Goal: Transaction & Acquisition: Subscribe to service/newsletter

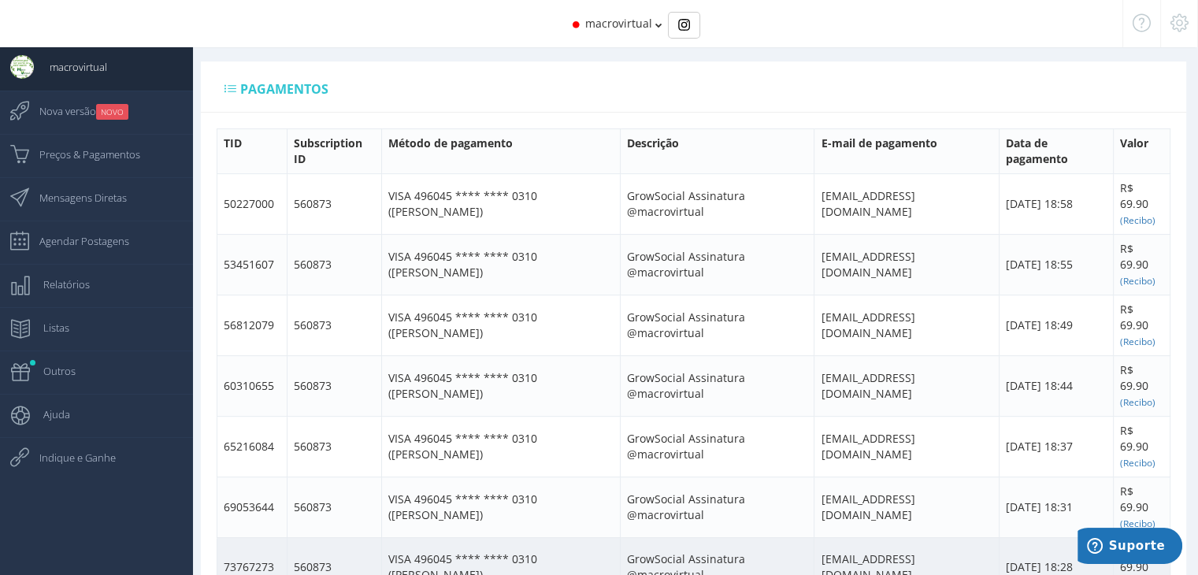
scroll to position [965, 0]
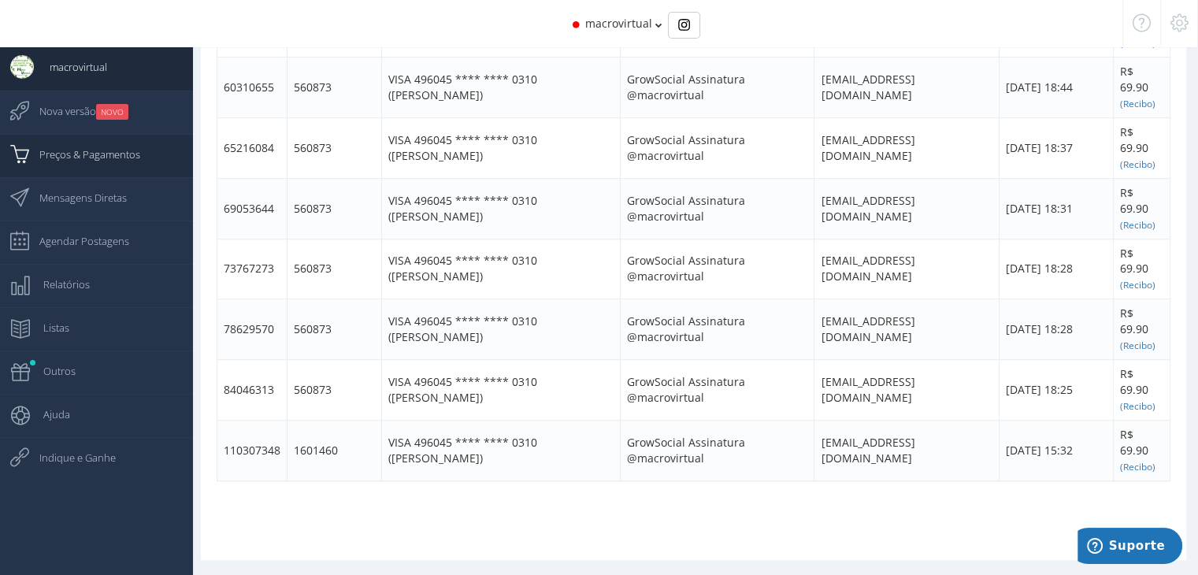
click at [117, 172] on span "Preços & Pagamentos" at bounding box center [82, 154] width 117 height 39
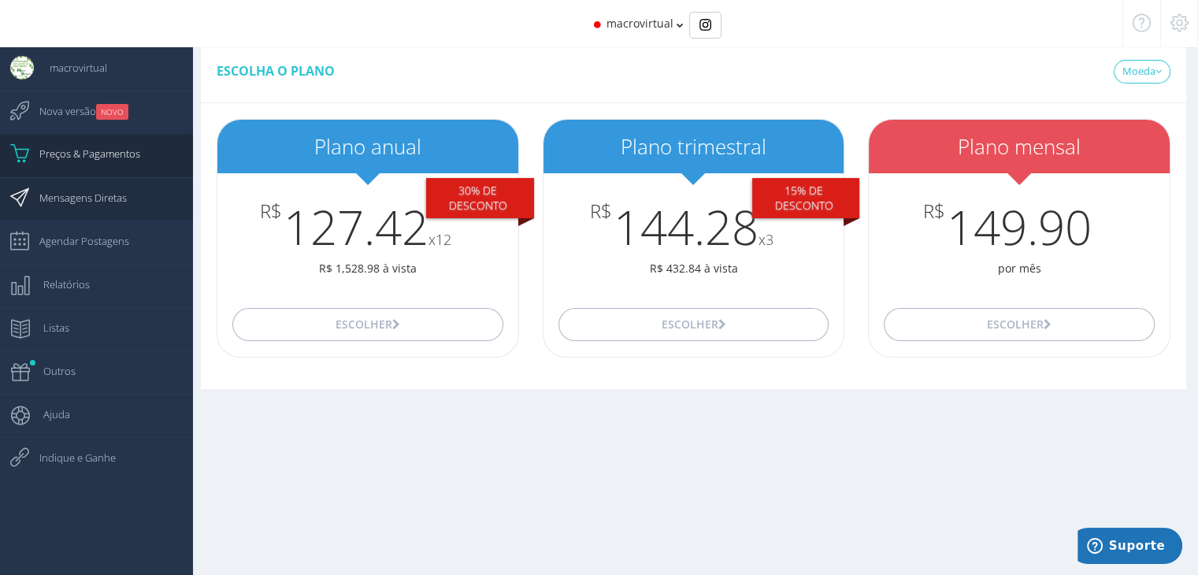
click at [105, 187] on span "Mensagens Diretas" at bounding box center [75, 197] width 103 height 39
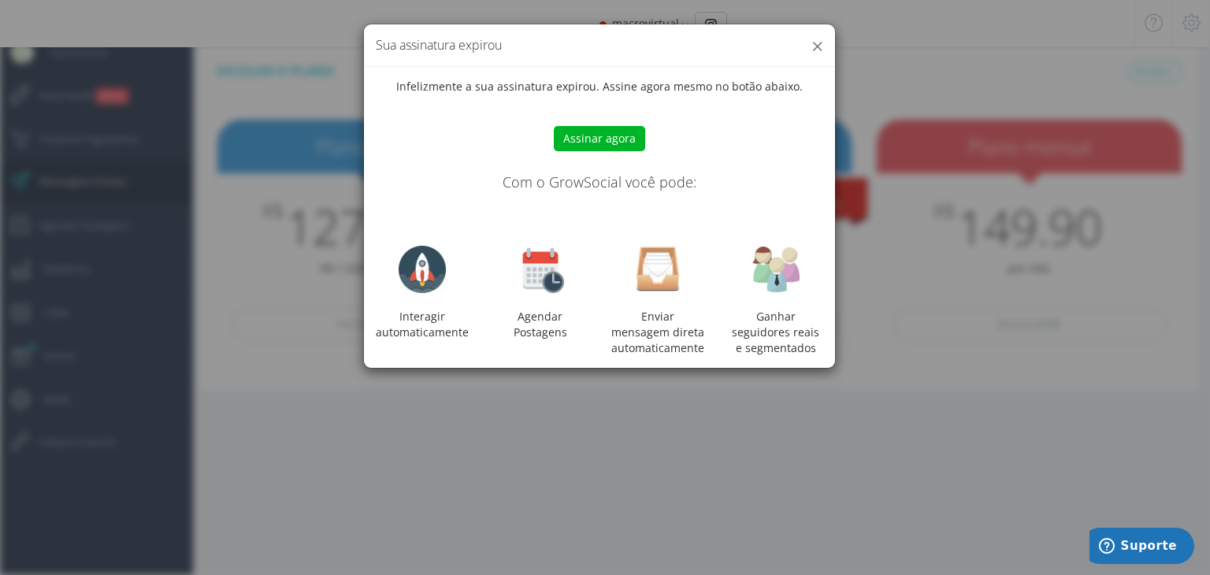
click at [821, 51] on button "×" at bounding box center [817, 45] width 12 height 21
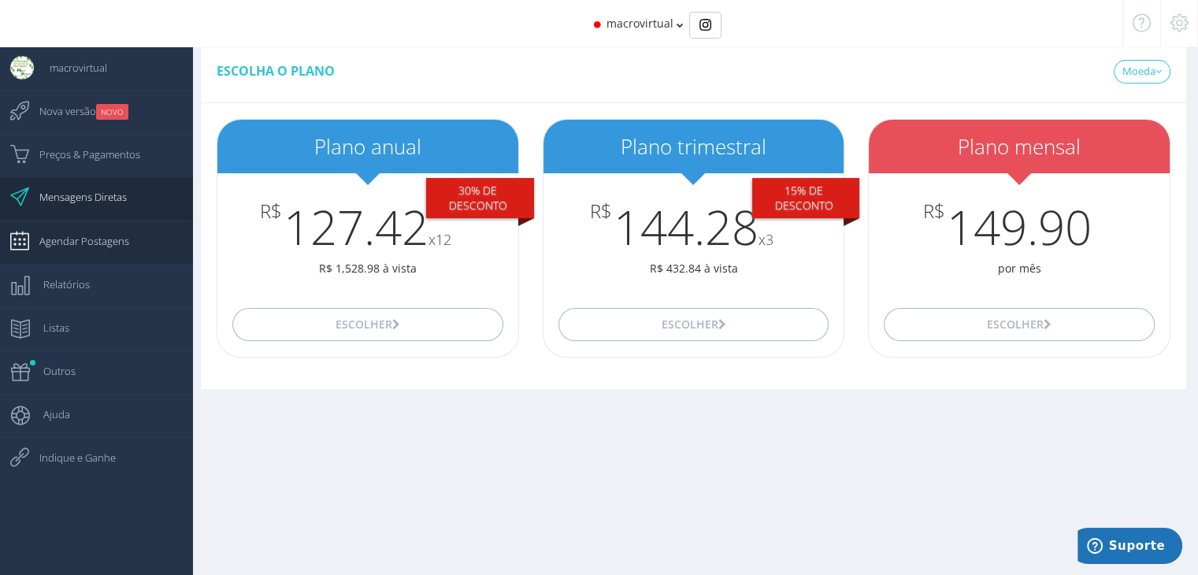
click at [69, 243] on span "Agendar Postagens" at bounding box center [77, 240] width 106 height 39
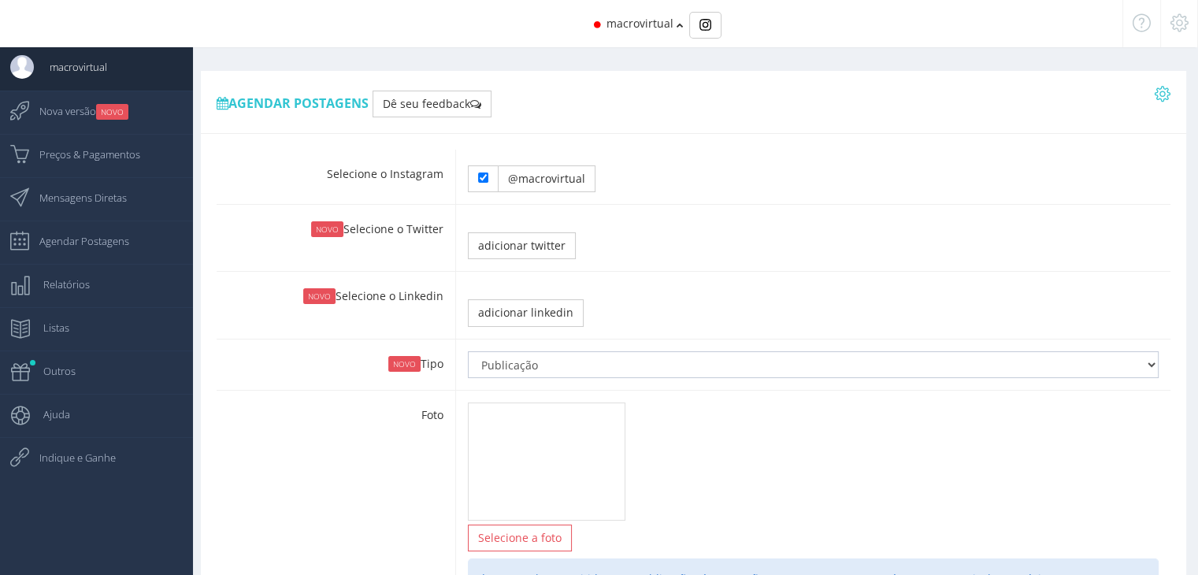
type input "23:15"
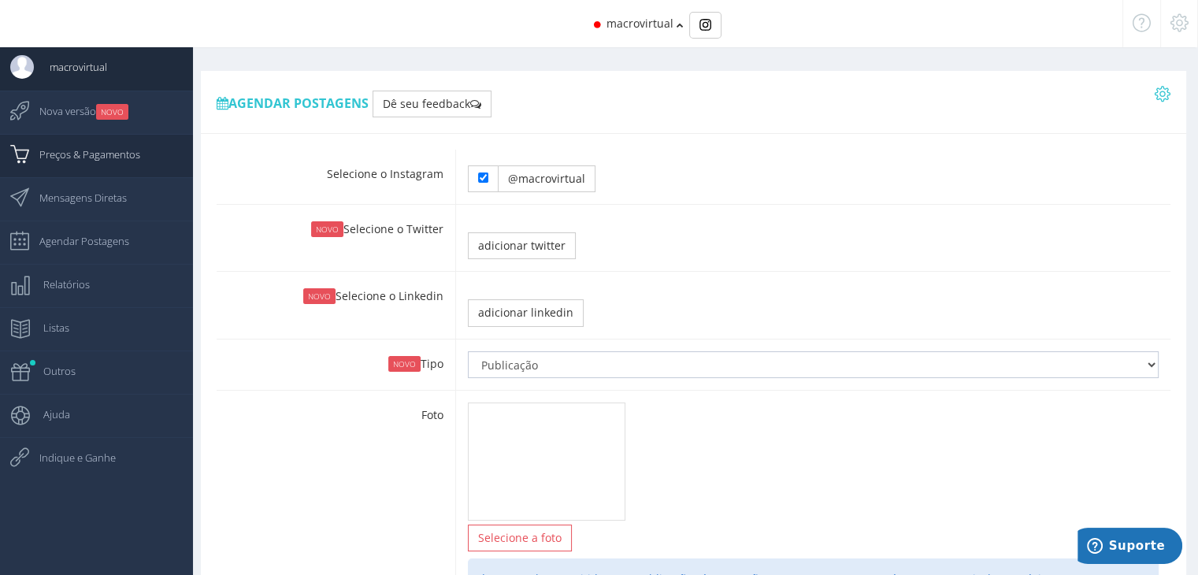
click at [110, 160] on span "Preços & Pagamentos" at bounding box center [82, 154] width 117 height 39
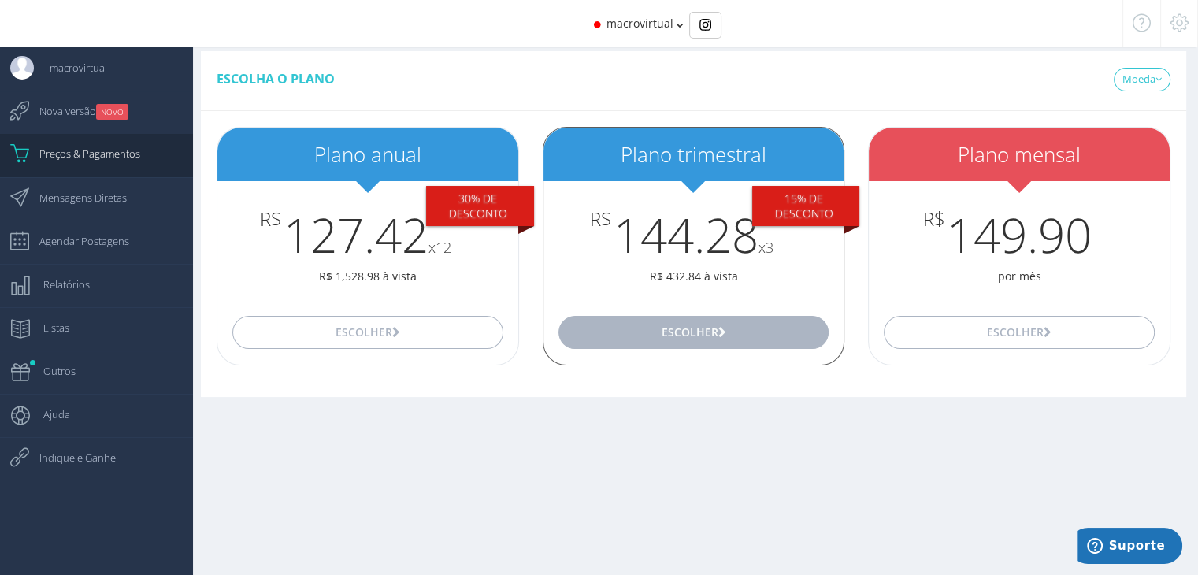
scroll to position [16, 0]
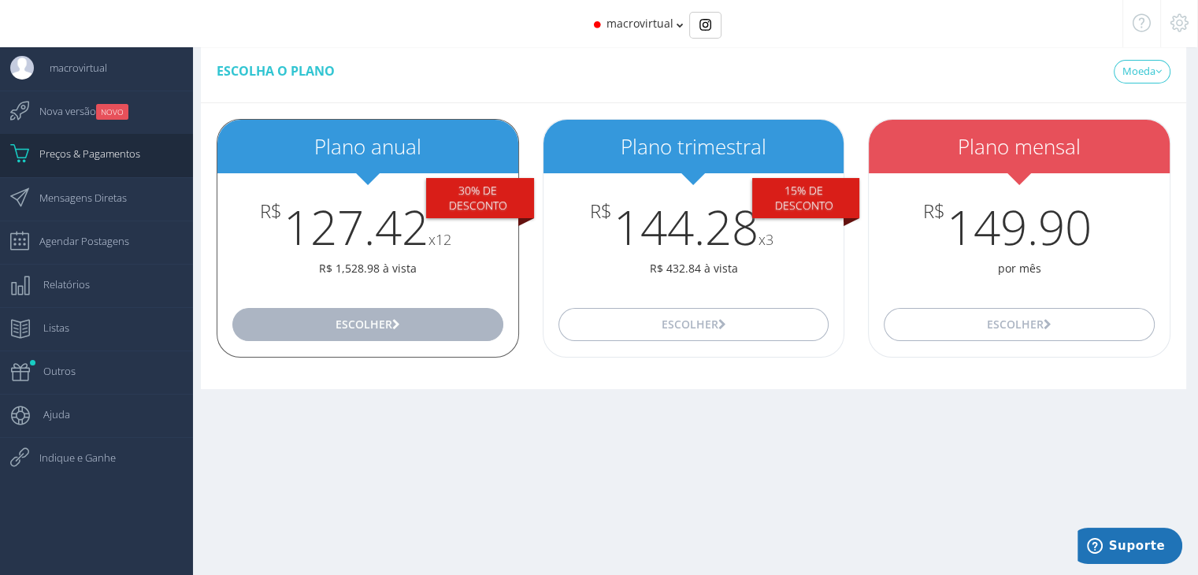
click at [411, 316] on button "Escolher" at bounding box center [367, 324] width 270 height 33
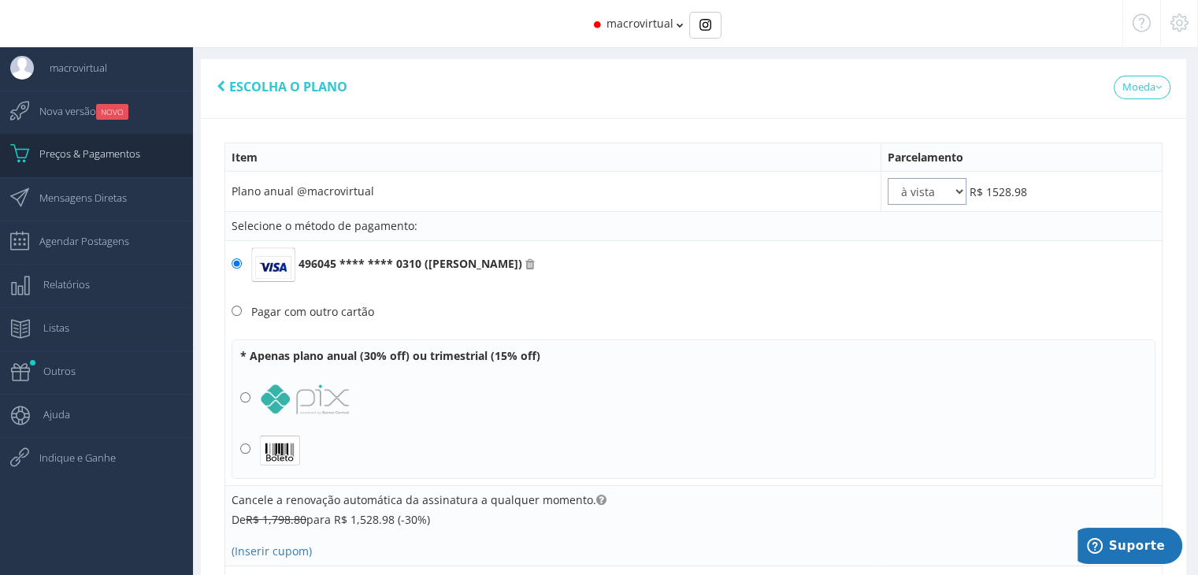
click at [937, 181] on select "à vista 2x 3x 4x 5x 6x 7x 8x 9x 10x 11x 12x" at bounding box center [927, 191] width 79 height 27
click at [939, 190] on select "à vista 2x 3x 4x 5x 6x 7x 8x 9x 10x 11x 12x" at bounding box center [927, 191] width 79 height 27
click at [243, 87] on span "Escolha o plano" at bounding box center [288, 86] width 118 height 17
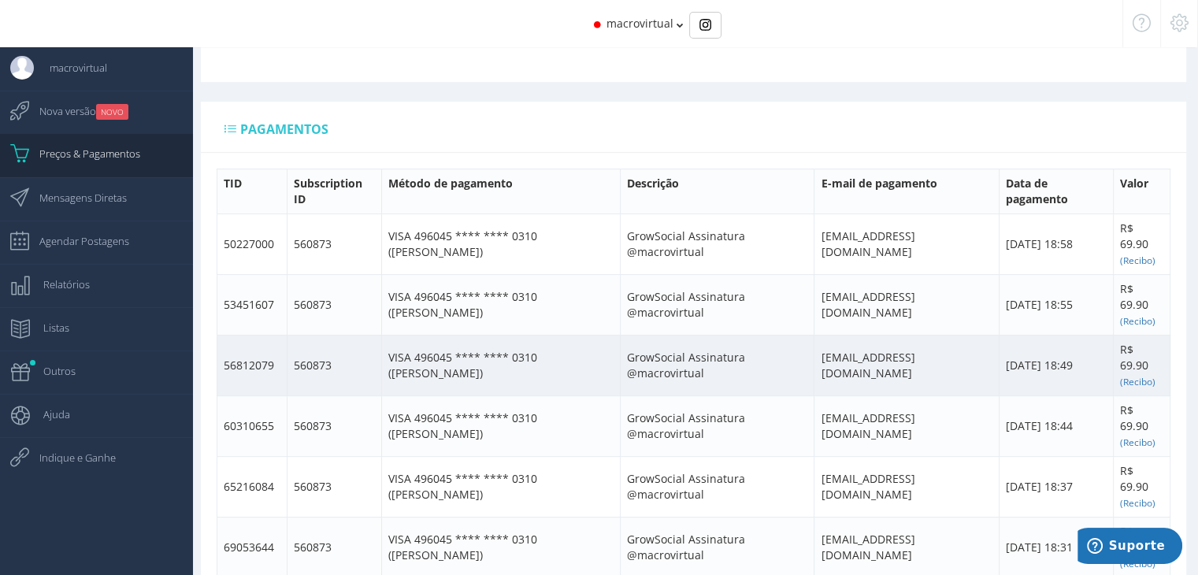
scroll to position [630, 0]
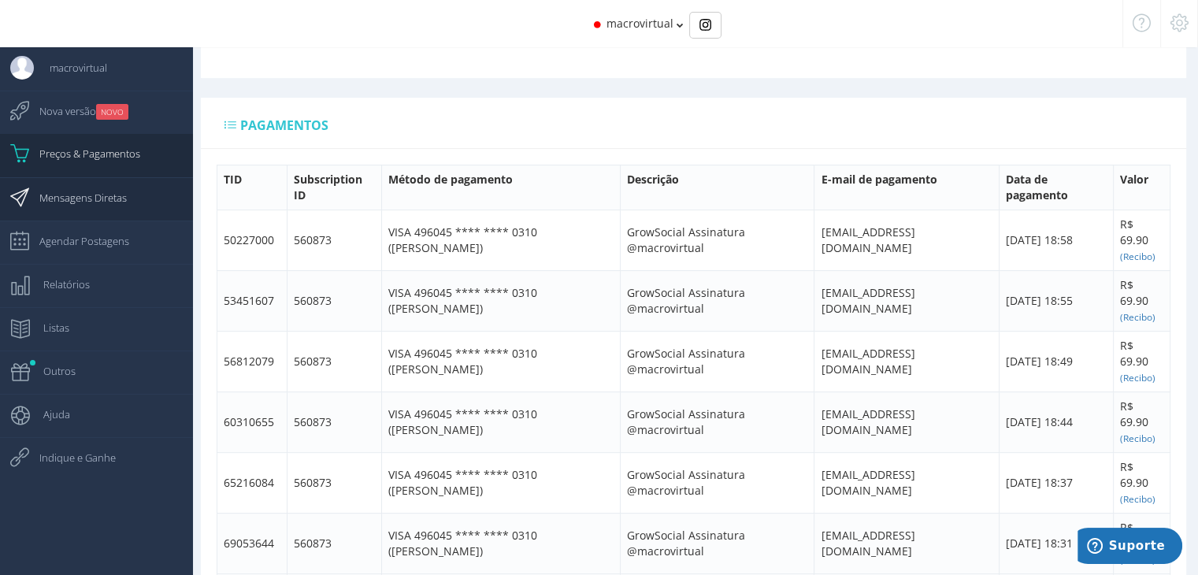
click at [107, 202] on span "Mensagens Diretas" at bounding box center [75, 197] width 103 height 39
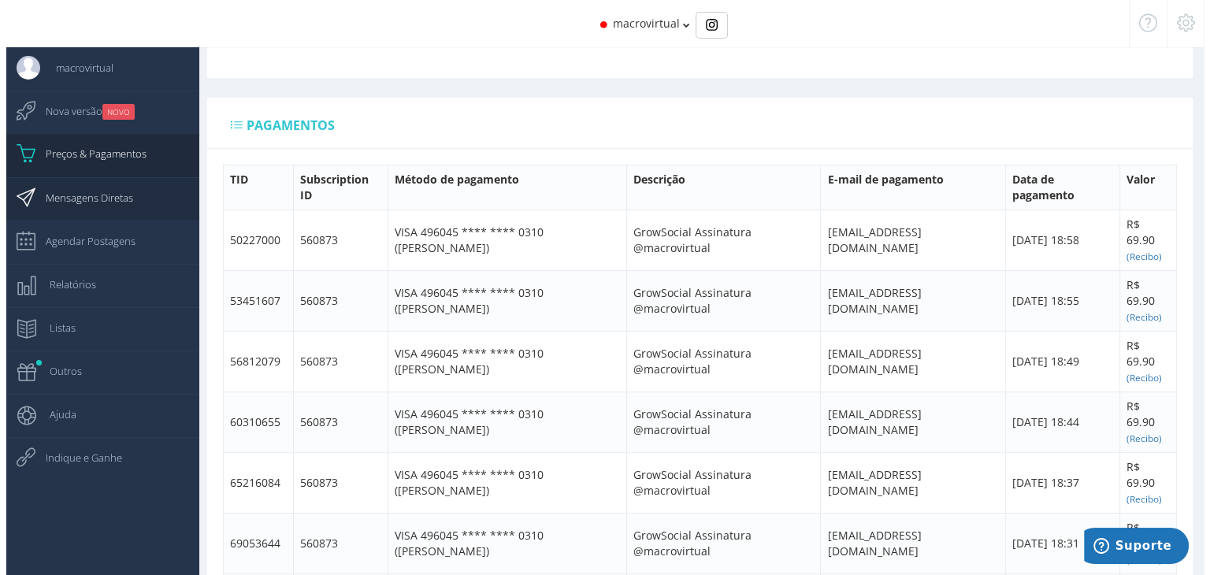
scroll to position [63, 0]
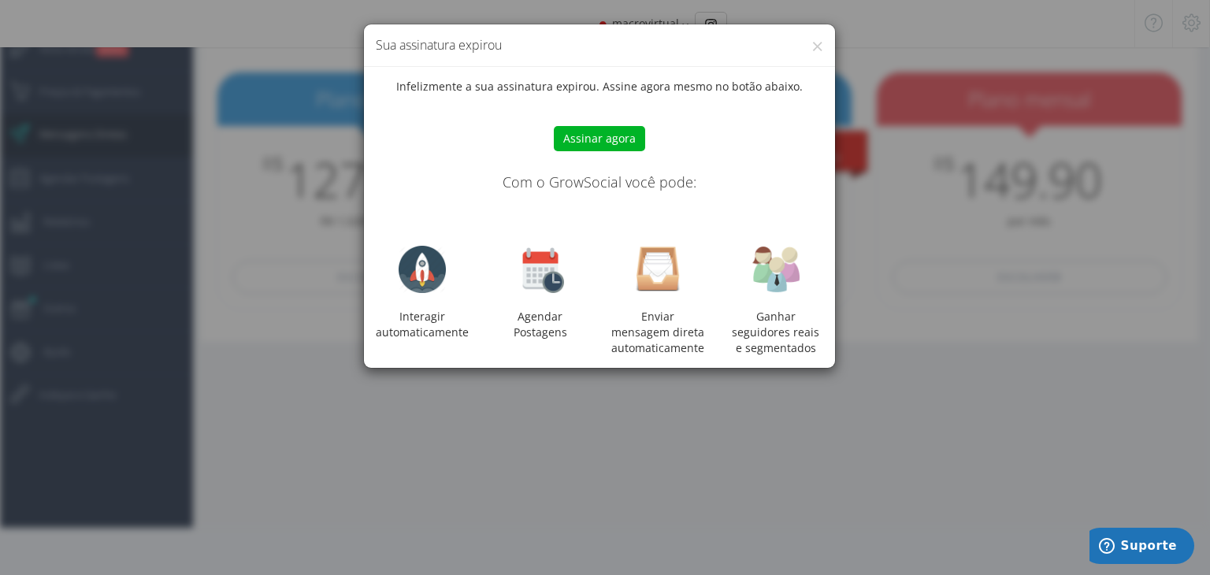
click at [583, 143] on button "Assinar agora" at bounding box center [599, 138] width 91 height 25
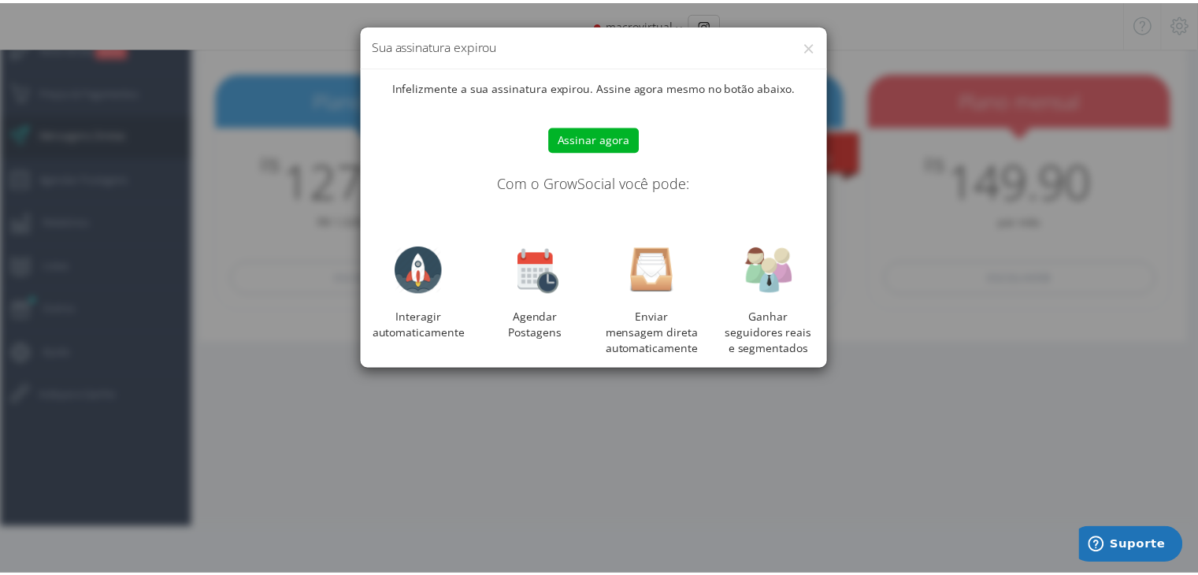
scroll to position [16, 0]
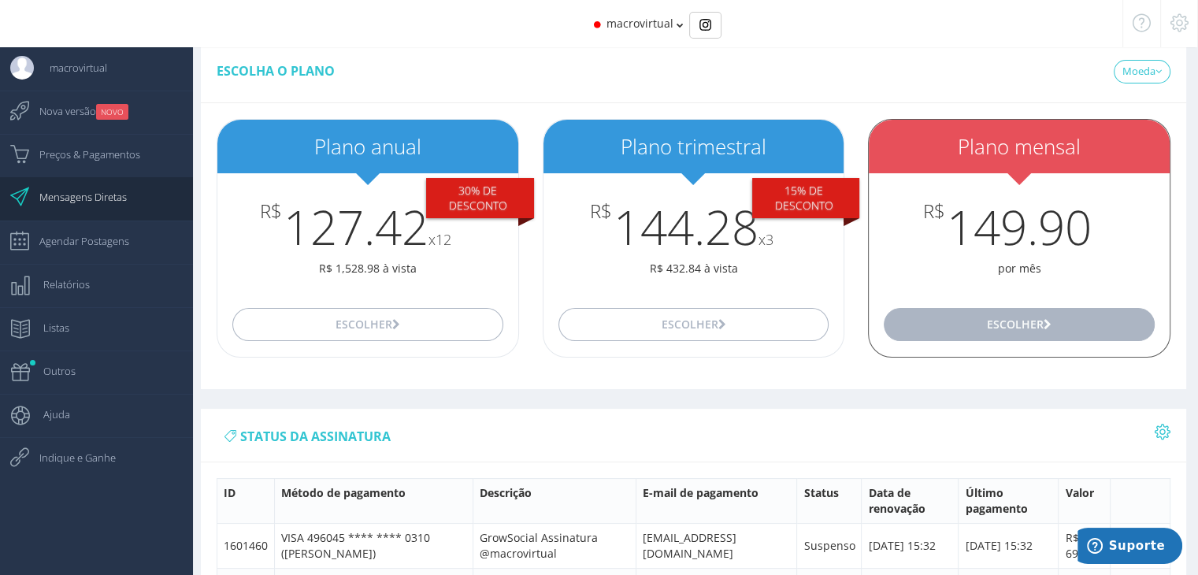
click at [1024, 331] on button "Escolher" at bounding box center [1019, 324] width 270 height 33
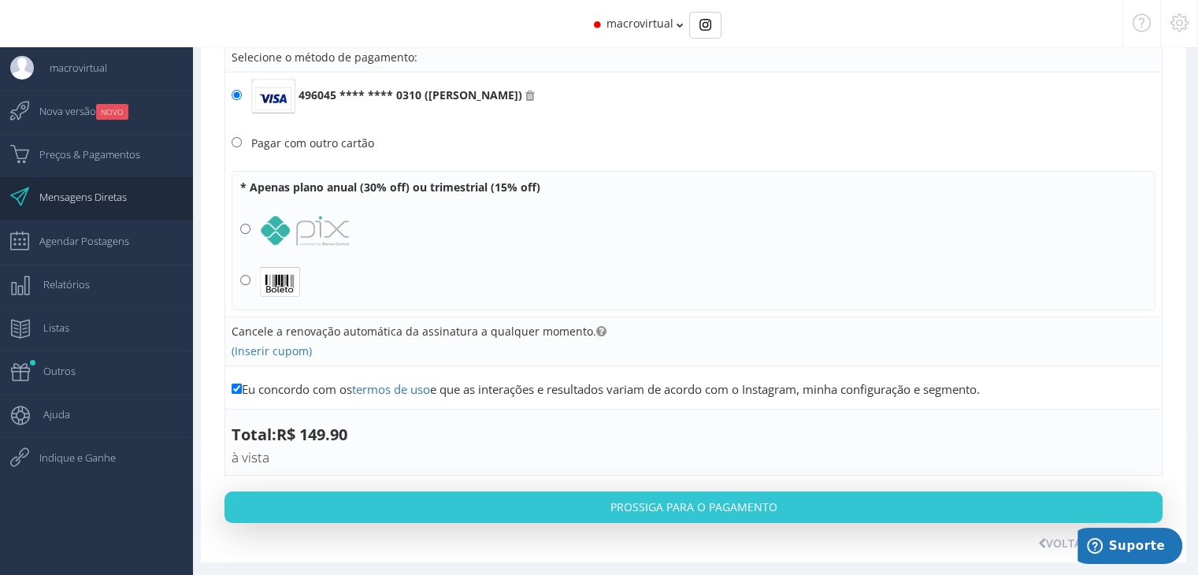
scroll to position [163, 0]
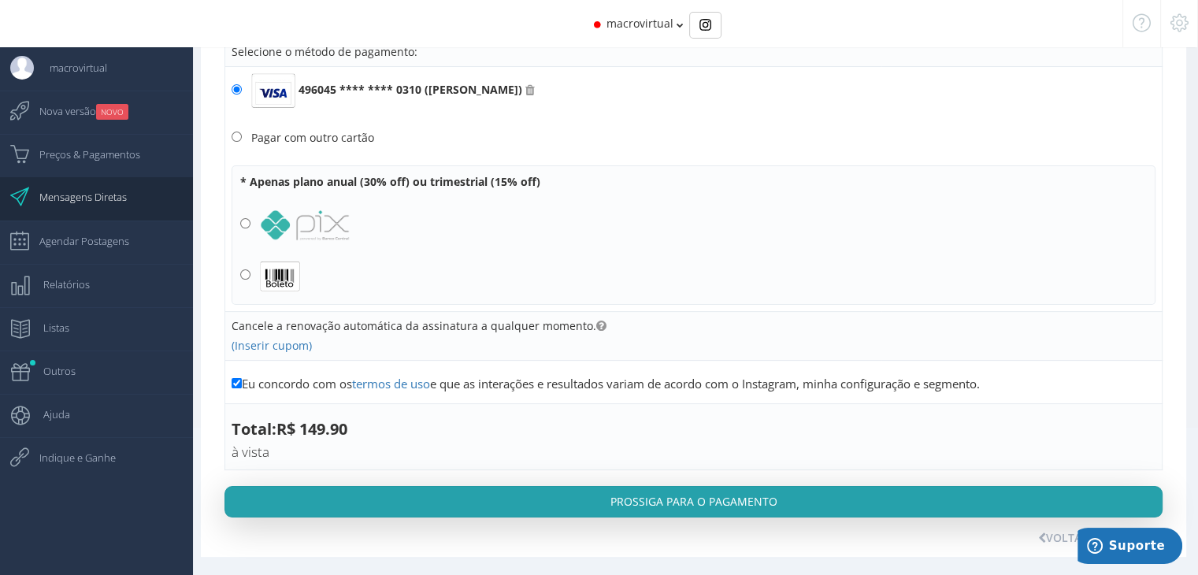
click at [627, 494] on button "Prossiga para o pagamento" at bounding box center [694, 502] width 938 height 32
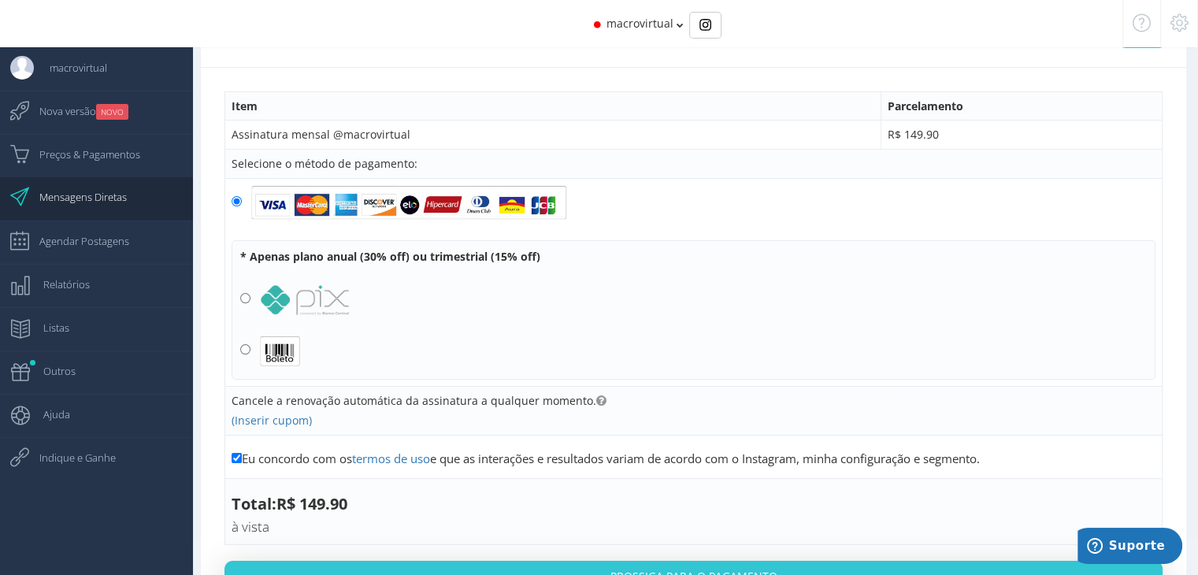
scroll to position [47, 0]
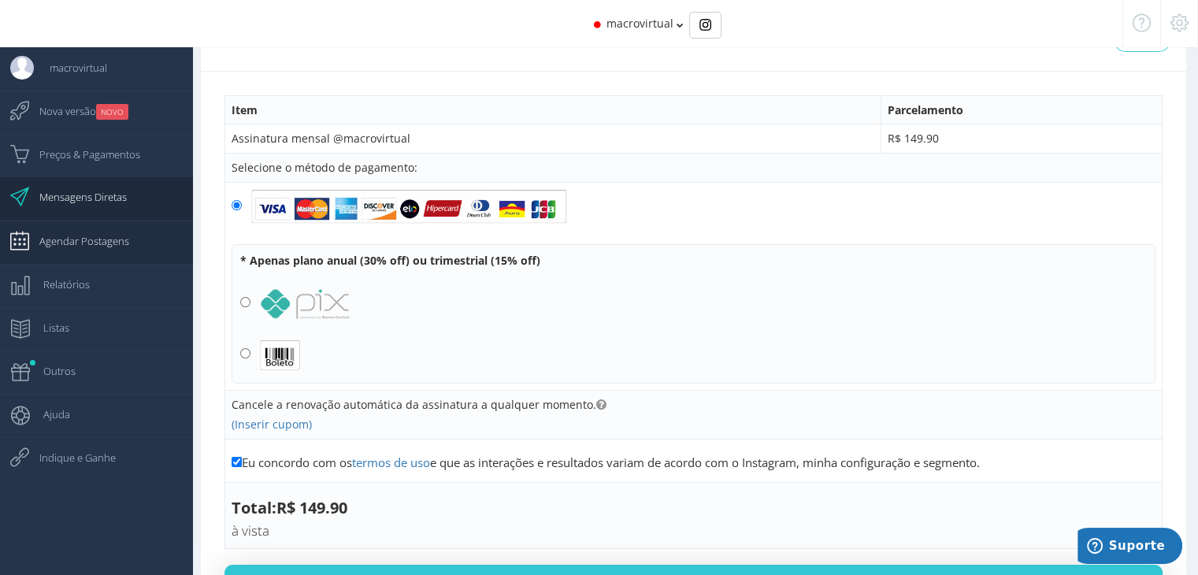
click at [124, 258] on span "Agendar Postagens" at bounding box center [77, 240] width 106 height 39
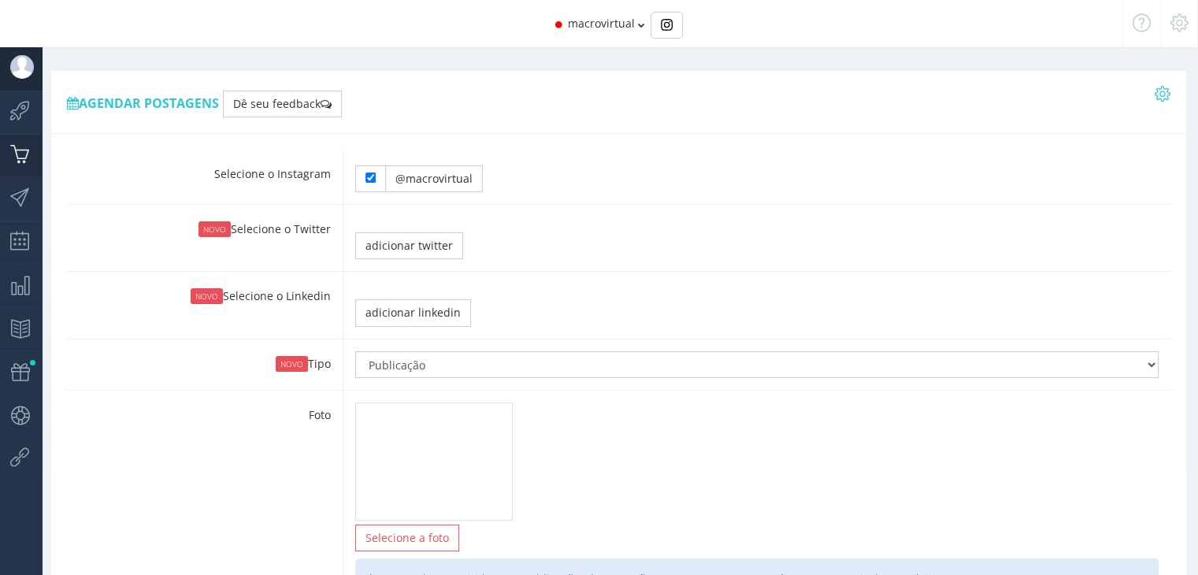
type input "23:15"
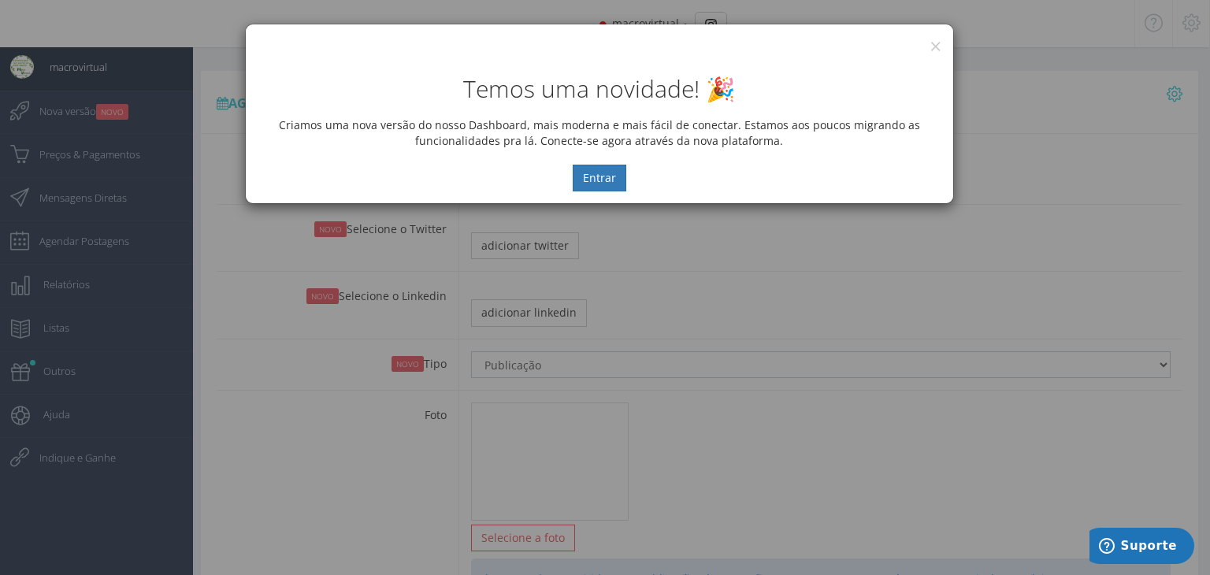
click at [951, 40] on div "× IG Grow Social" at bounding box center [599, 36] width 707 height 24
drag, startPoint x: 920, startPoint y: 45, endPoint x: 930, endPoint y: 43, distance: 9.6
click at [925, 43] on div "× IG Grow Social" at bounding box center [599, 36] width 707 height 24
click at [935, 43] on button "×" at bounding box center [936, 45] width 12 height 21
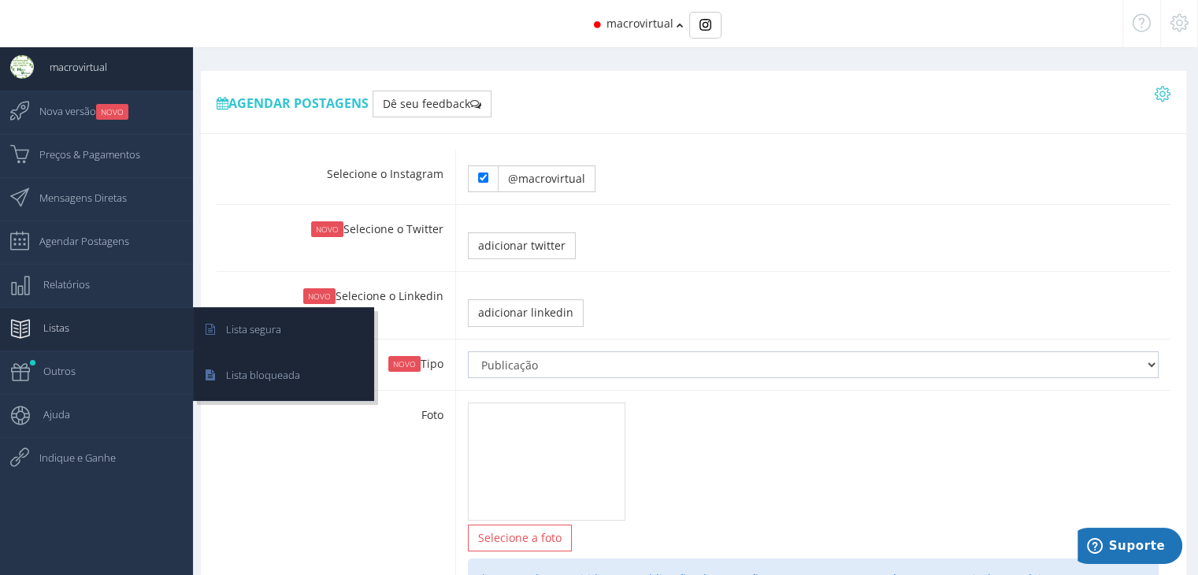
click at [98, 319] on link "Listas" at bounding box center [96, 328] width 193 height 43
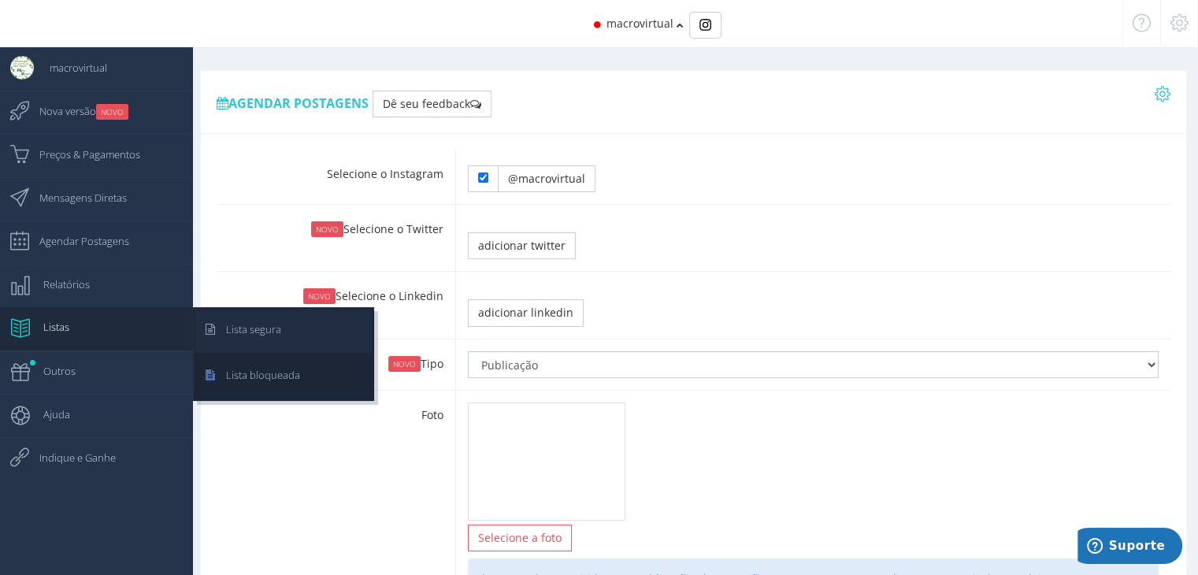
click at [236, 329] on span "Lista segura" at bounding box center [245, 329] width 71 height 39
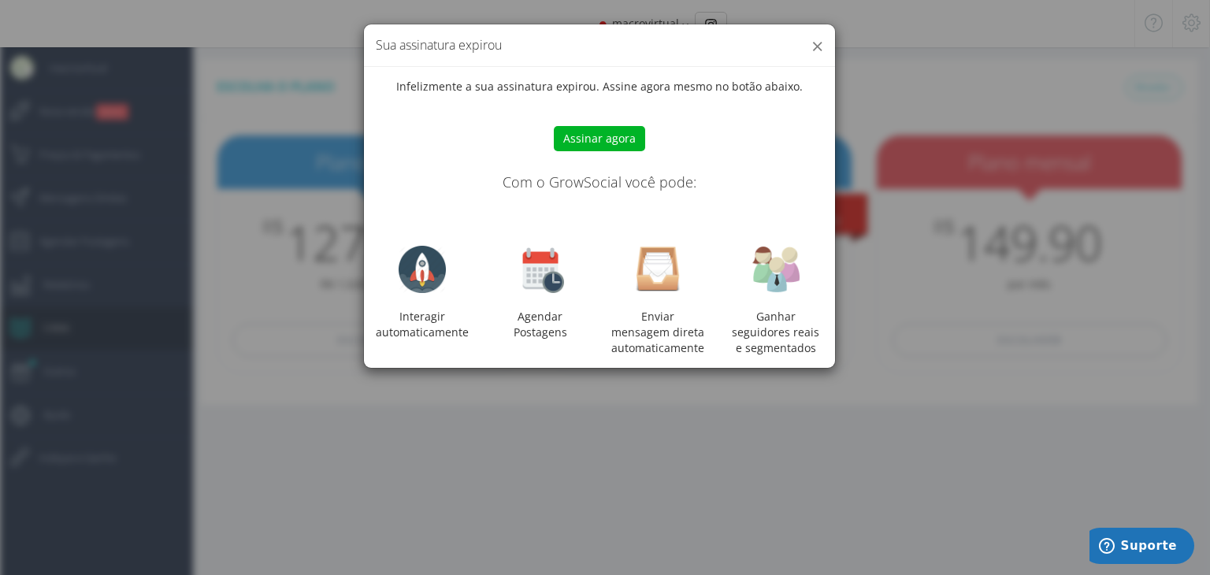
click at [815, 45] on button "×" at bounding box center [817, 45] width 12 height 21
